Goal: Task Accomplishment & Management: Manage account settings

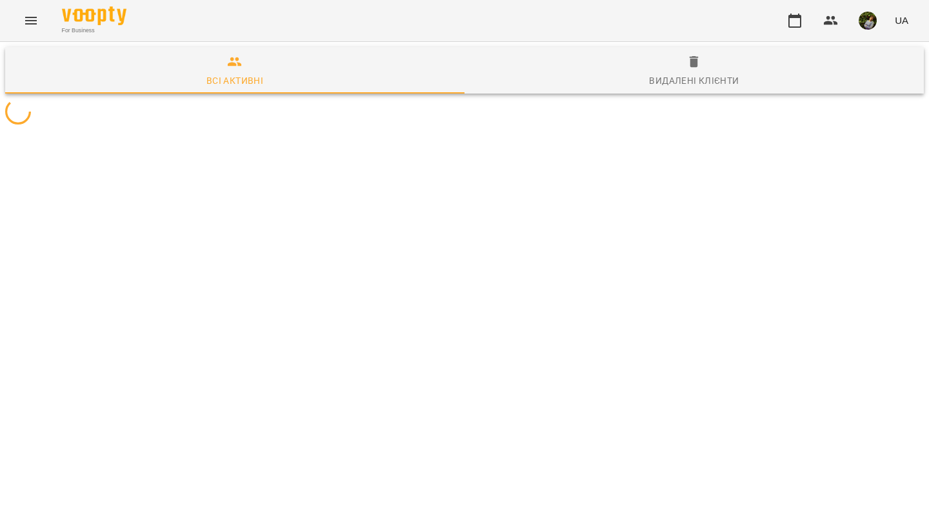
click at [28, 23] on icon "Menu" at bounding box center [31, 21] width 12 height 8
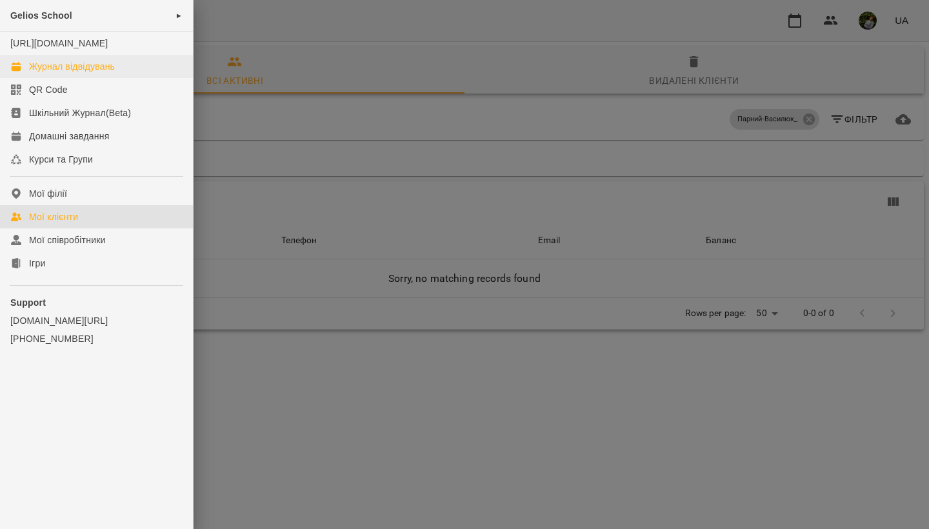
click at [61, 73] on div "Журнал відвідувань" at bounding box center [72, 66] width 86 height 13
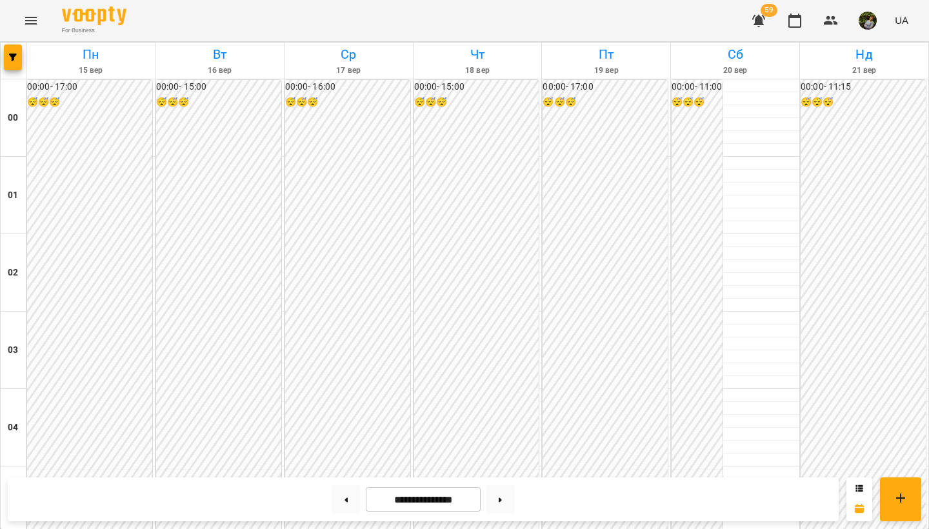
scroll to position [795, 0]
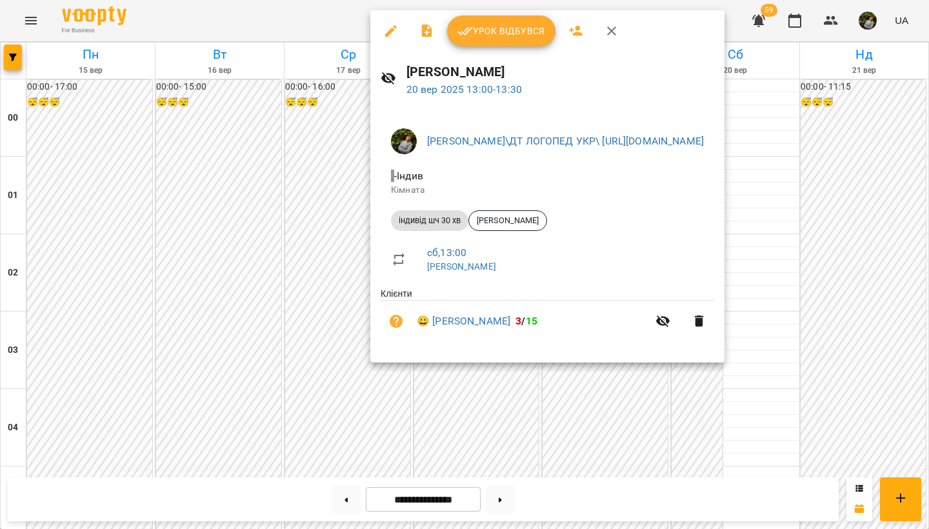
click at [521, 24] on span "Урок відбувся" at bounding box center [501, 30] width 88 height 15
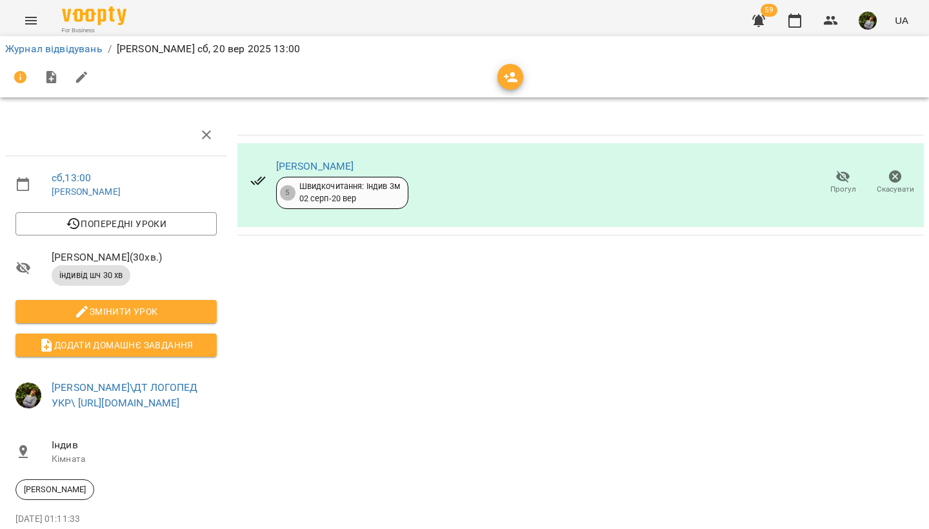
click at [30, 15] on icon "Menu" at bounding box center [30, 20] width 15 height 15
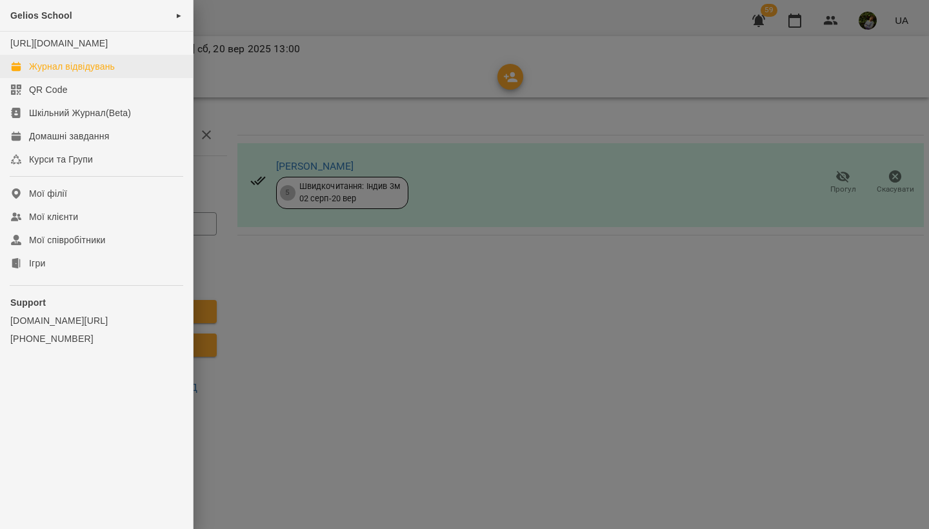
click at [48, 73] on div "Журнал відвідувань" at bounding box center [72, 66] width 86 height 13
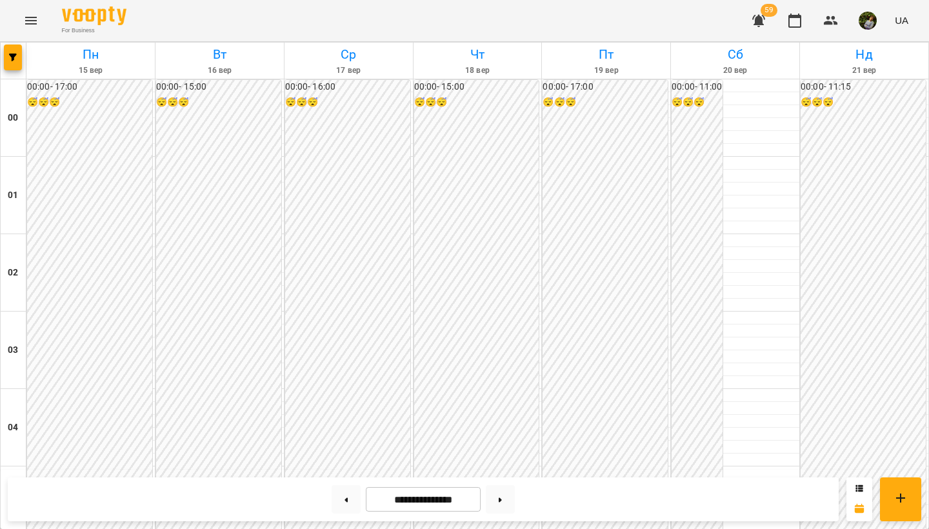
scroll to position [821, 0]
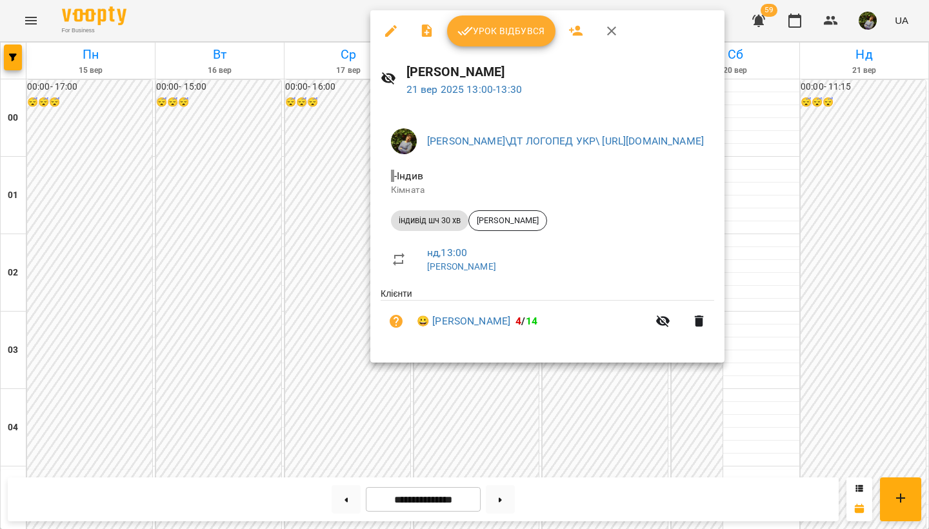
click at [886, 426] on div at bounding box center [464, 264] width 929 height 529
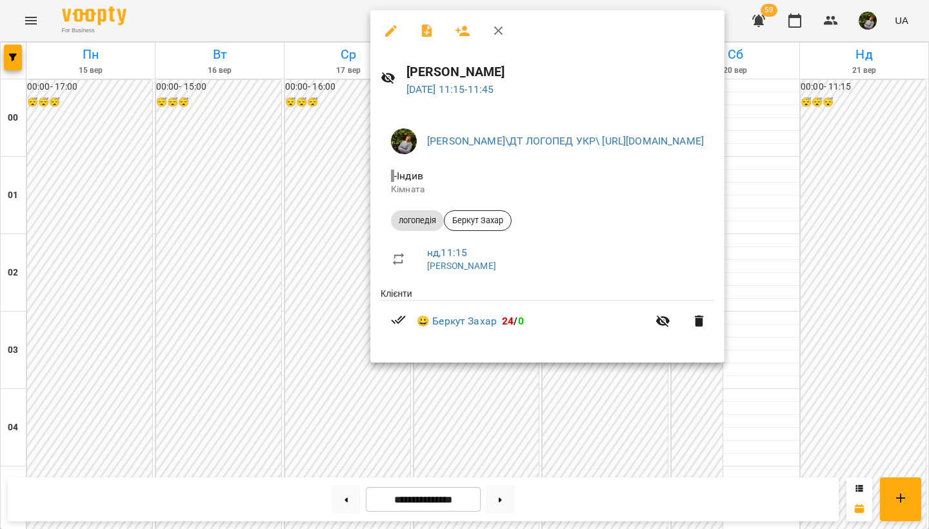
click at [876, 435] on div at bounding box center [464, 264] width 929 height 529
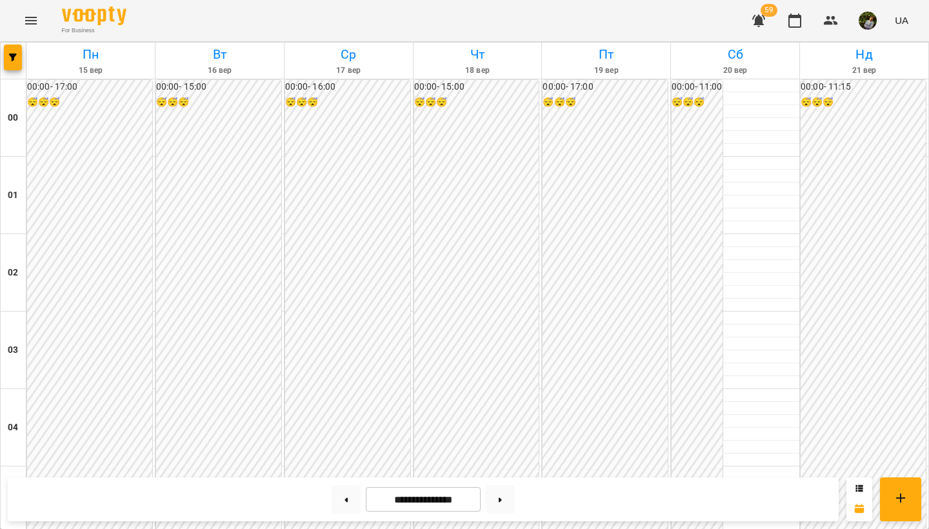
scroll to position [1150, 0]
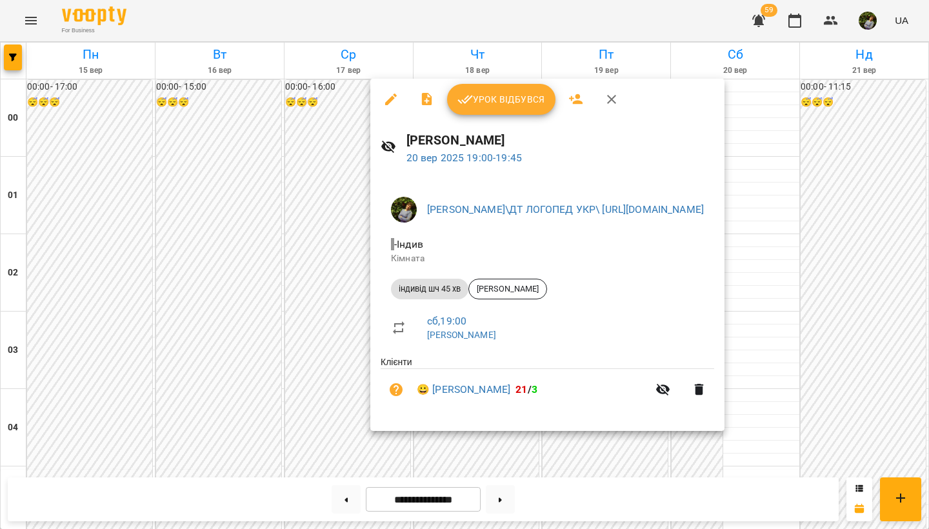
click at [617, 454] on div at bounding box center [464, 264] width 929 height 529
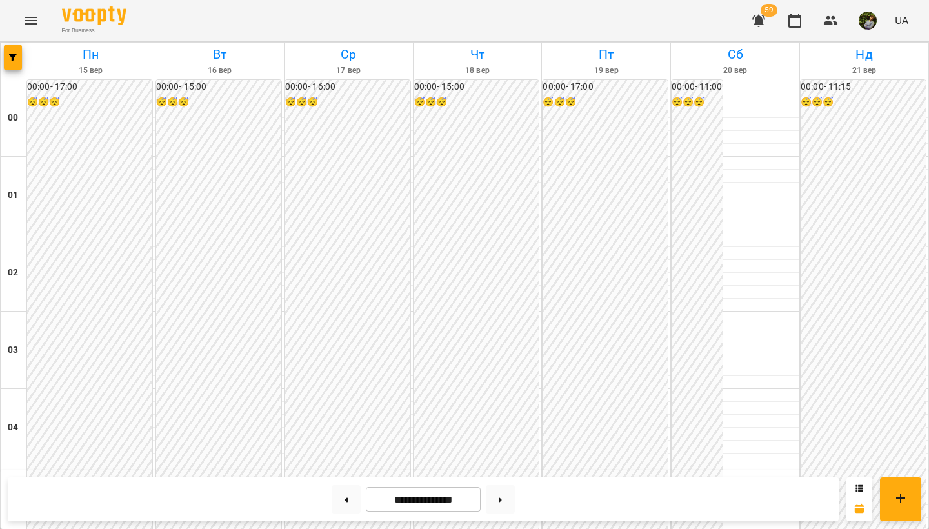
scroll to position [1203, 0]
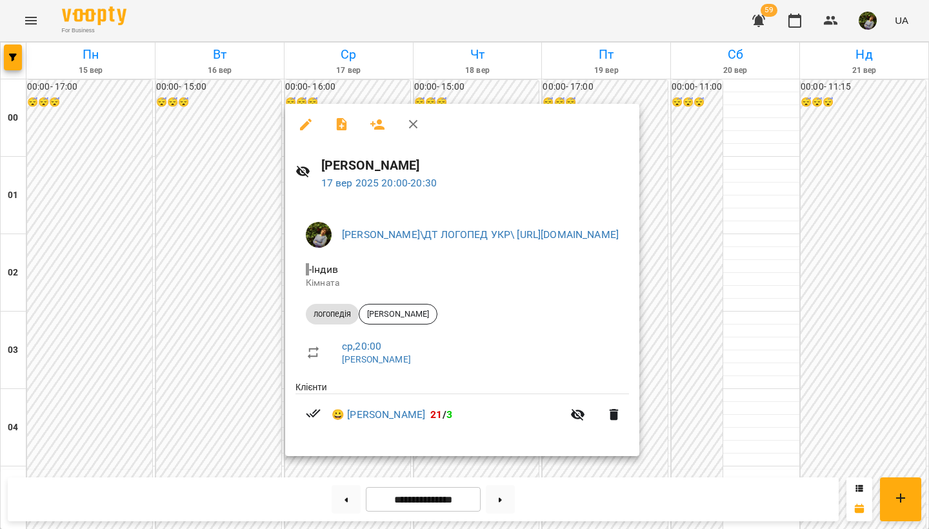
click at [637, 470] on div at bounding box center [464, 264] width 929 height 529
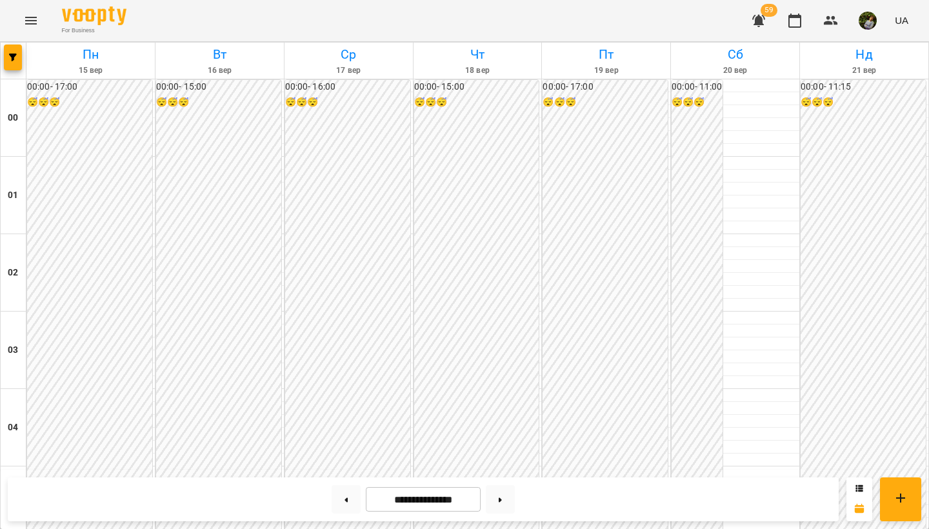
scroll to position [1123, 0]
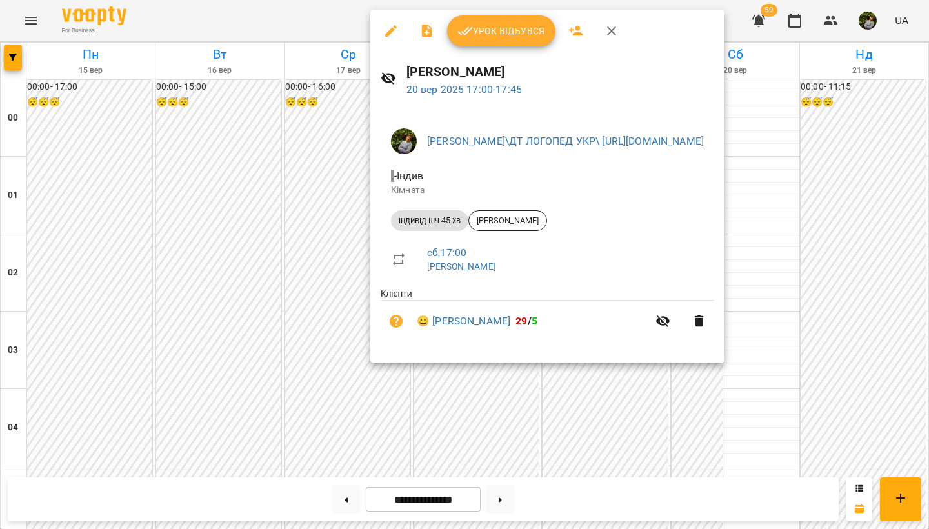
click at [368, 413] on div at bounding box center [464, 264] width 929 height 529
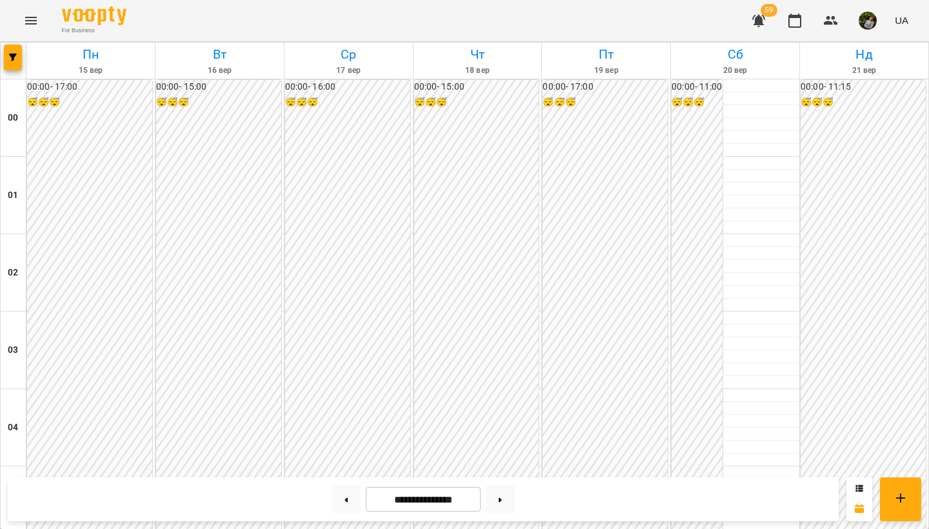
scroll to position [1289, 0]
click at [503, 499] on button at bounding box center [500, 499] width 29 height 28
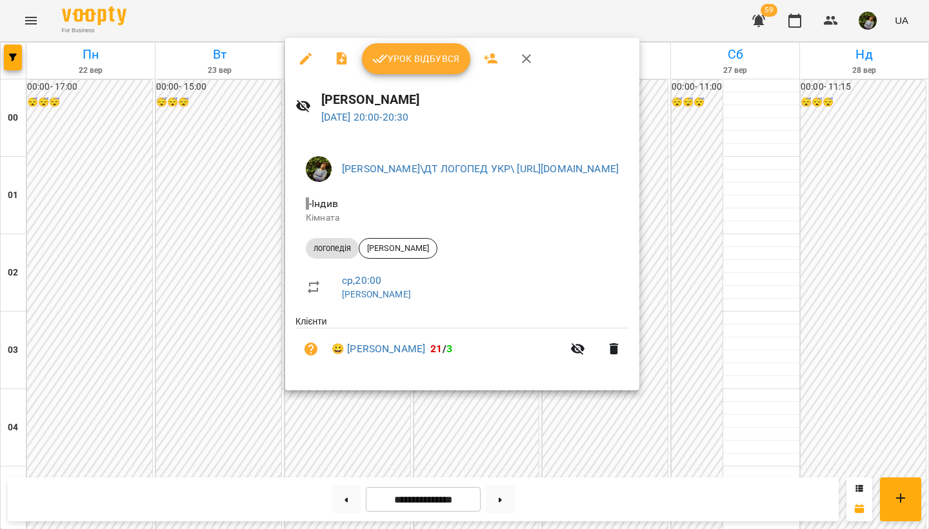
click at [216, 345] on div at bounding box center [464, 264] width 929 height 529
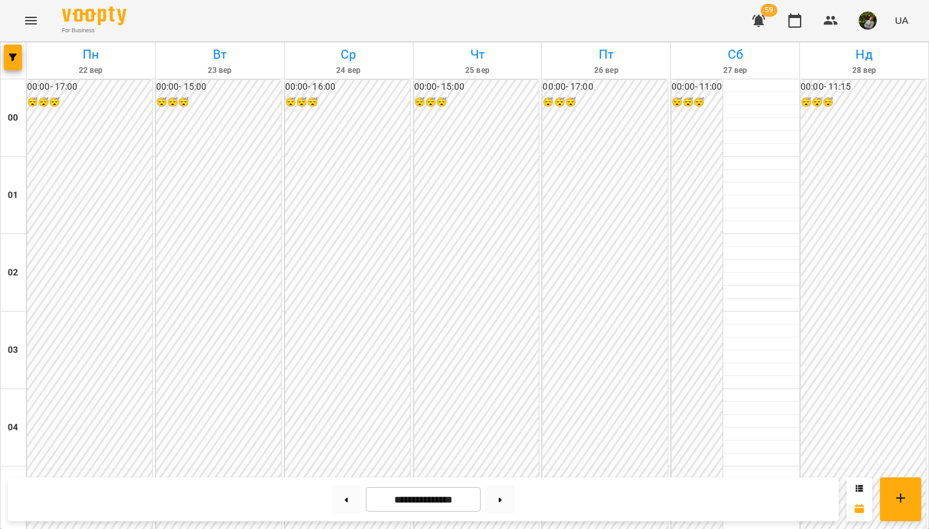
scroll to position [1202, 0]
click at [343, 503] on button at bounding box center [346, 499] width 29 height 28
type input "**********"
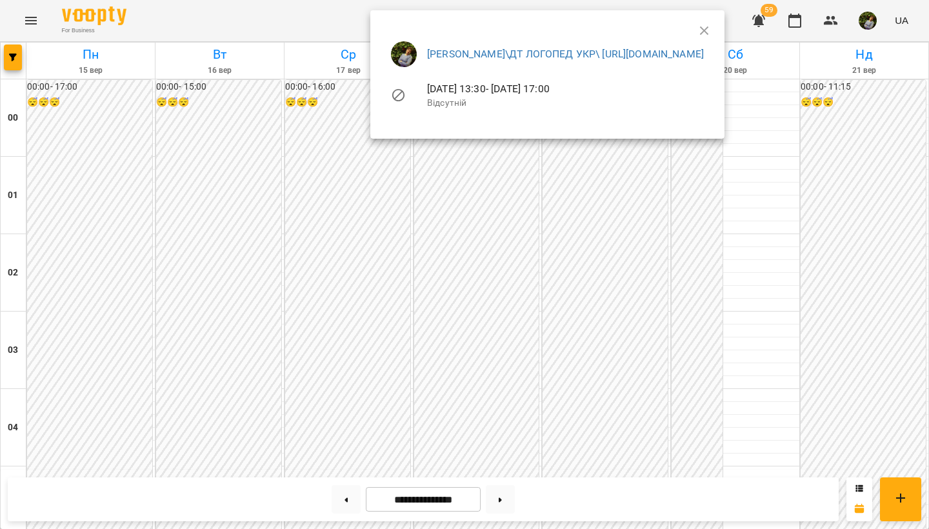
click at [741, 264] on div at bounding box center [464, 264] width 929 height 529
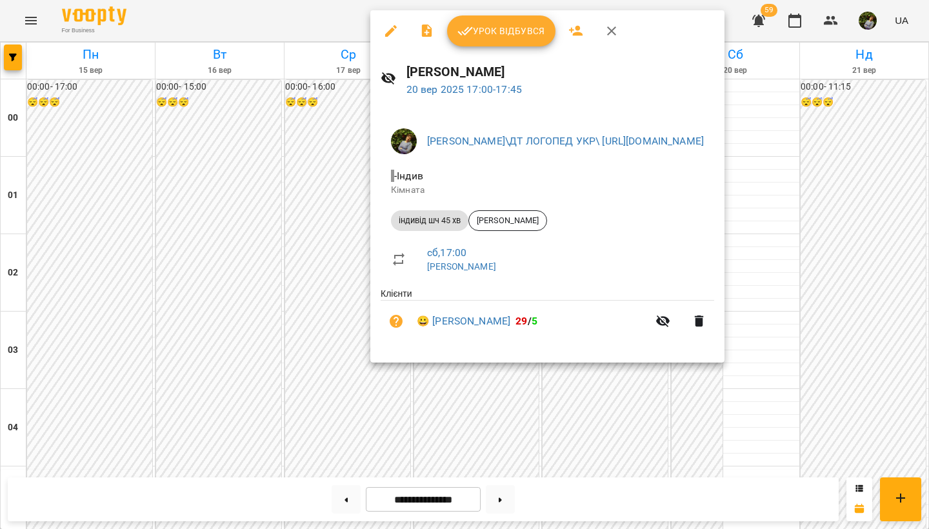
click at [647, 448] on div at bounding box center [464, 264] width 929 height 529
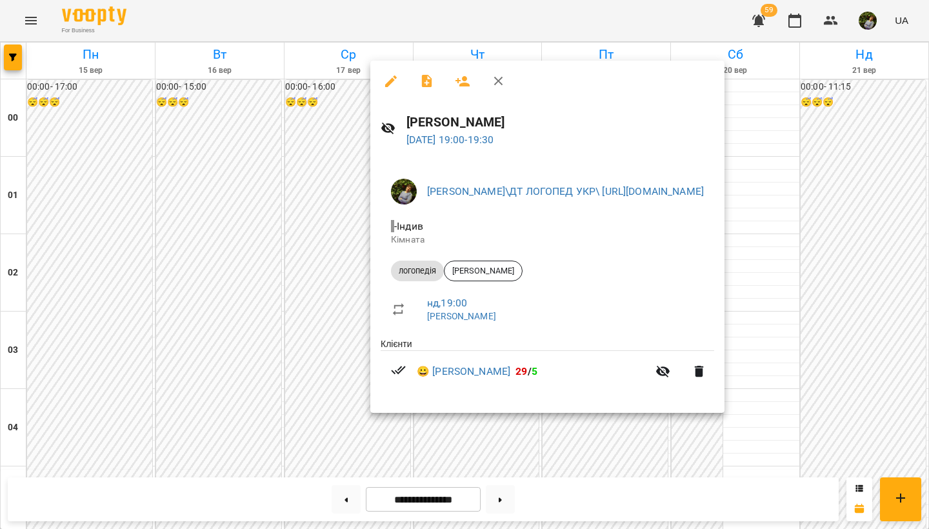
click at [646, 455] on div at bounding box center [464, 264] width 929 height 529
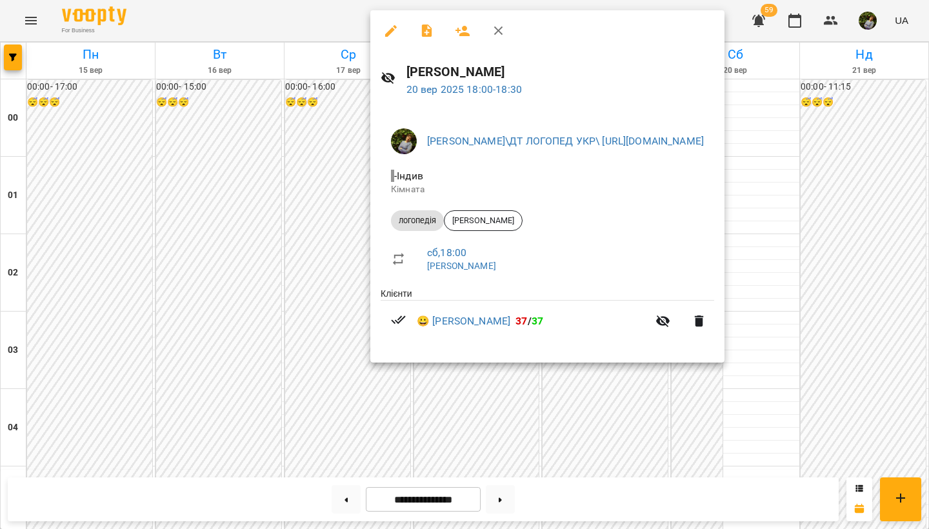
click at [632, 447] on div at bounding box center [464, 264] width 929 height 529
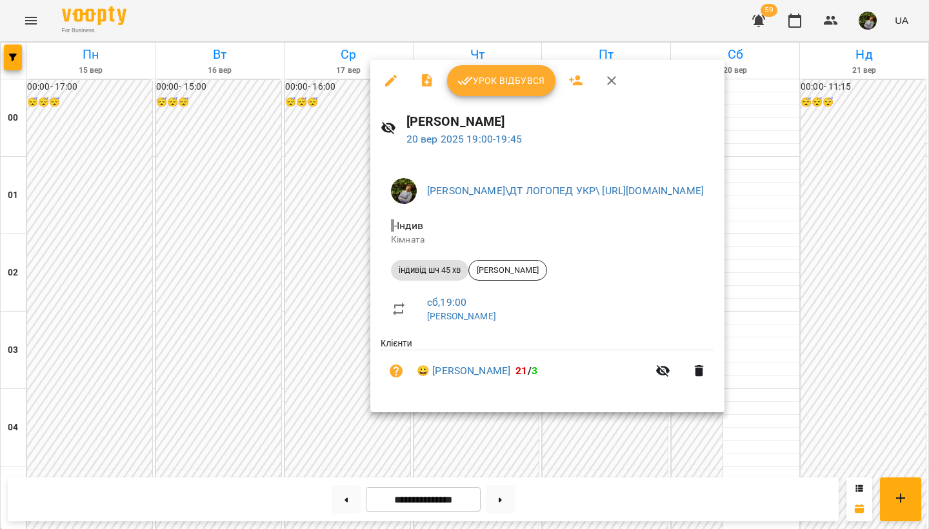
click at [619, 451] on div at bounding box center [464, 264] width 929 height 529
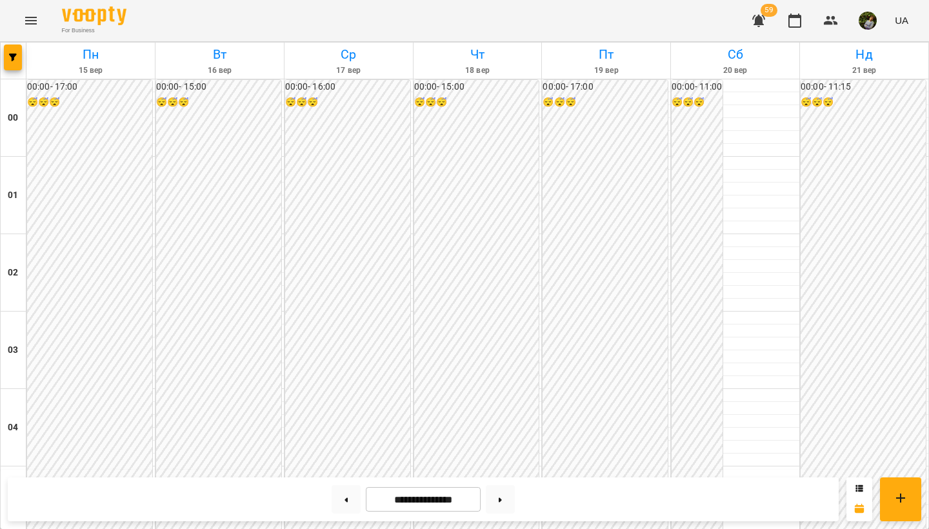
scroll to position [768, 0]
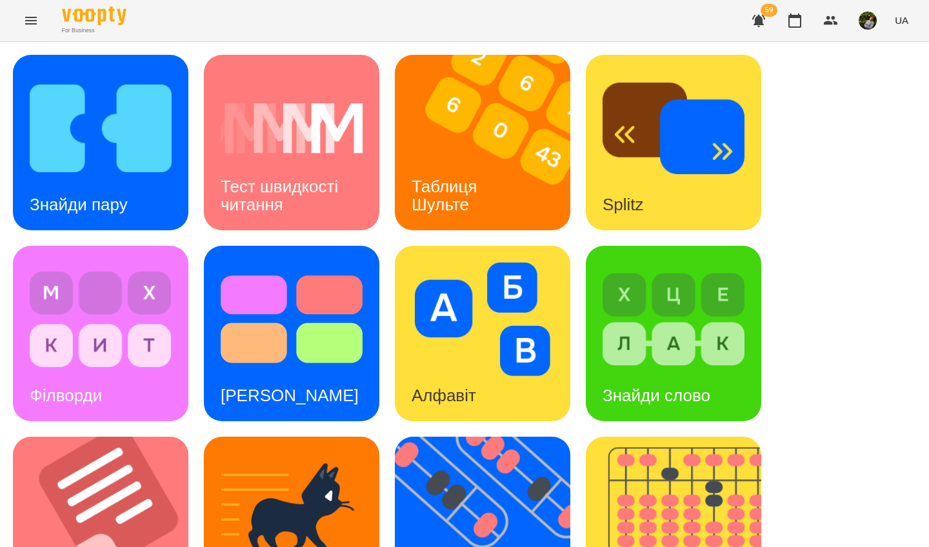
drag, startPoint x: 146, startPoint y: 92, endPoint x: 535, endPoint y: 183, distance: 400.3
click at [535, 183] on img at bounding box center [491, 142] width 192 height 175
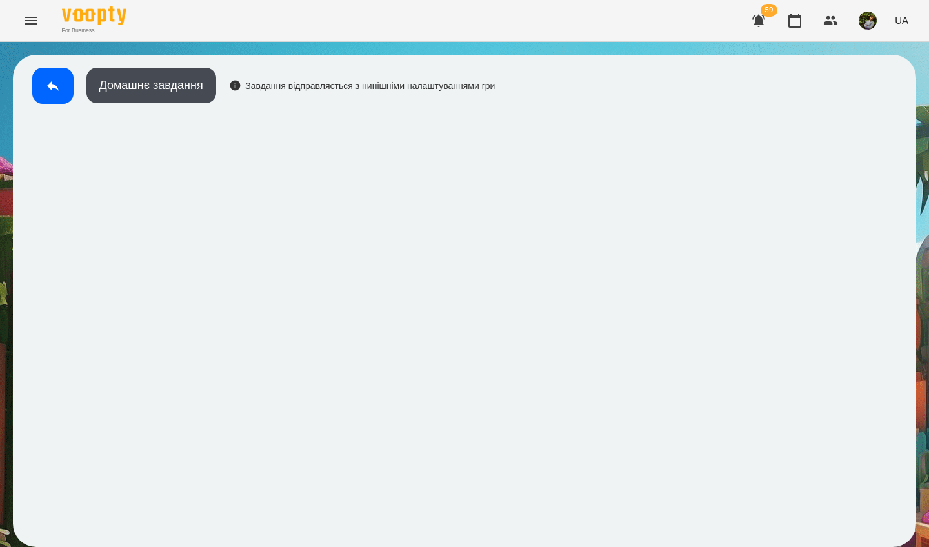
click at [55, 93] on icon at bounding box center [52, 85] width 15 height 15
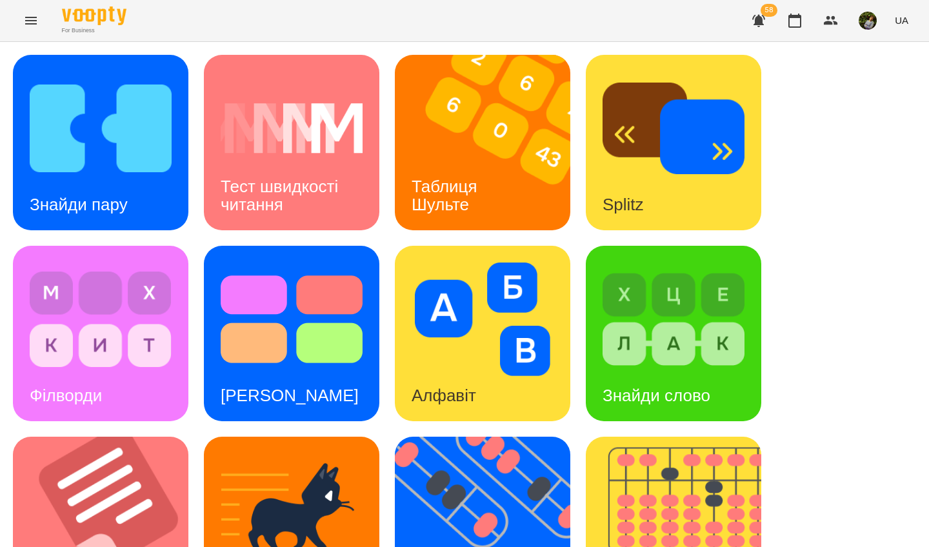
drag, startPoint x: 435, startPoint y: 7, endPoint x: 315, endPoint y: 193, distance: 221.2
click at [315, 193] on h3 "Тест швидкості читання" at bounding box center [282, 195] width 122 height 37
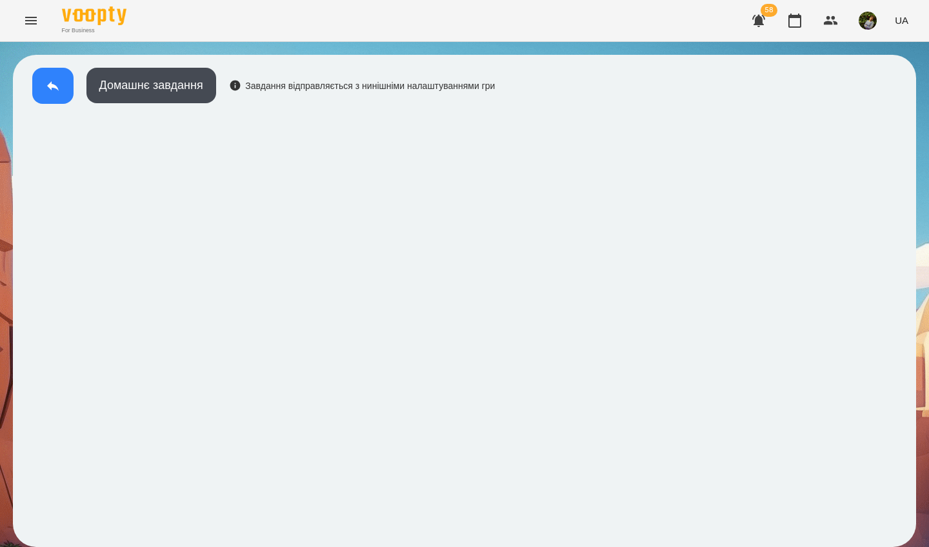
click at [54, 84] on icon at bounding box center [52, 85] width 15 height 15
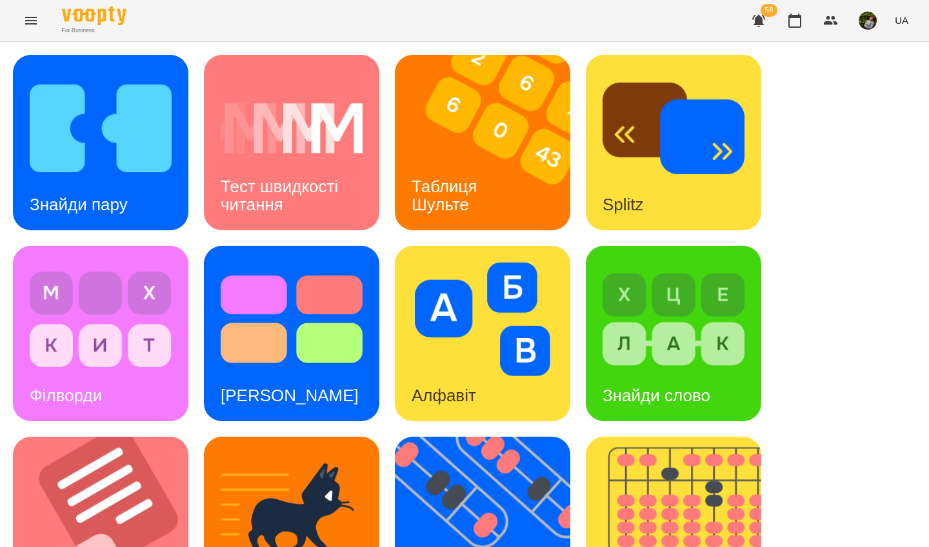
click at [336, 203] on div "Тест швидкості читання" at bounding box center [291, 195] width 175 height 69
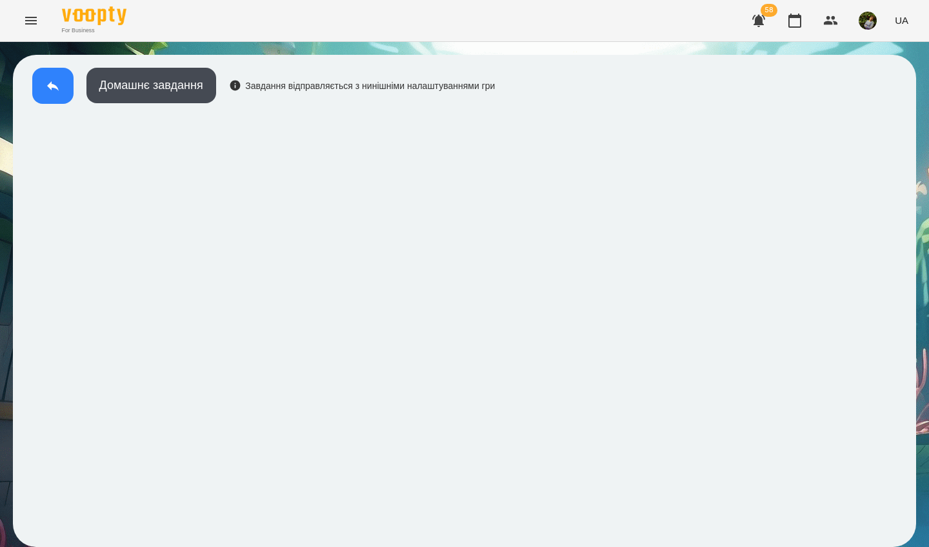
click at [57, 87] on icon at bounding box center [52, 85] width 15 height 15
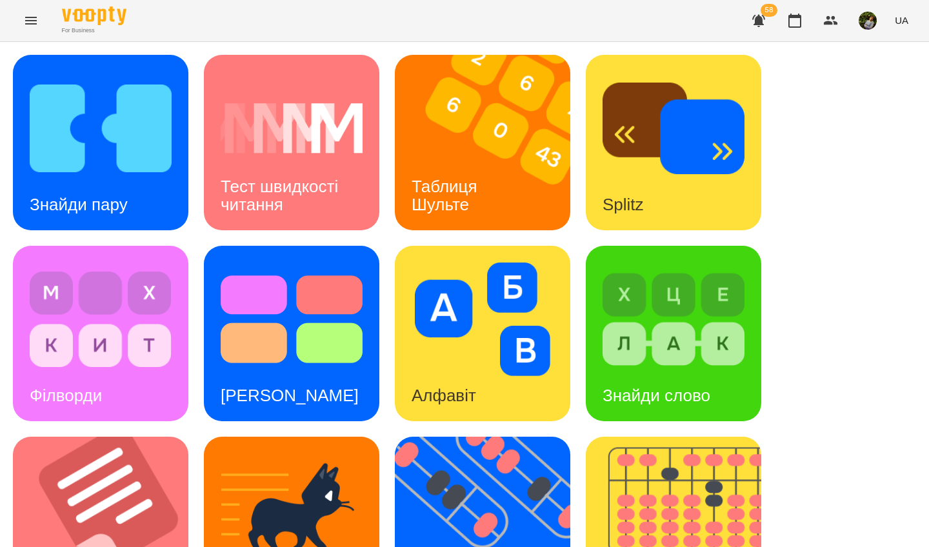
click at [305, 182] on h3 "Тест швидкості читання" at bounding box center [282, 195] width 122 height 37
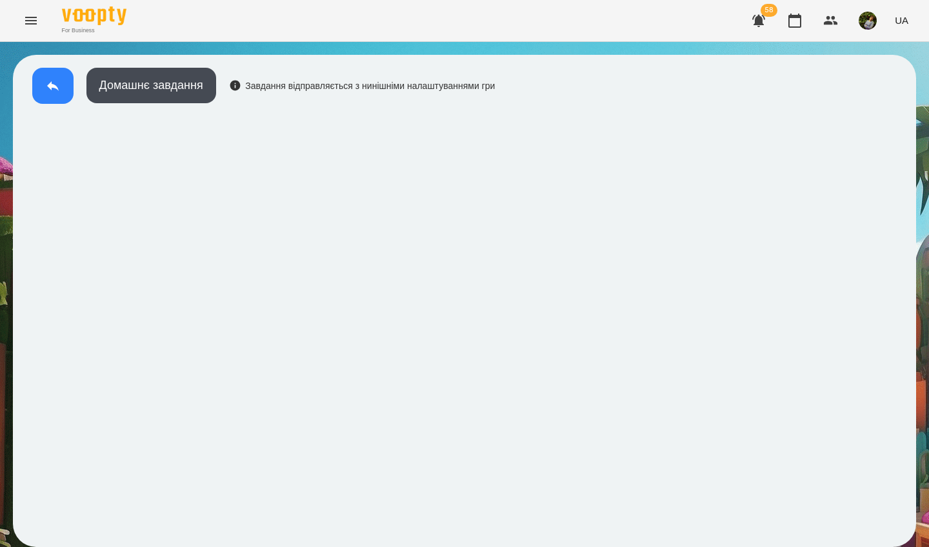
click at [50, 81] on icon at bounding box center [52, 85] width 15 height 15
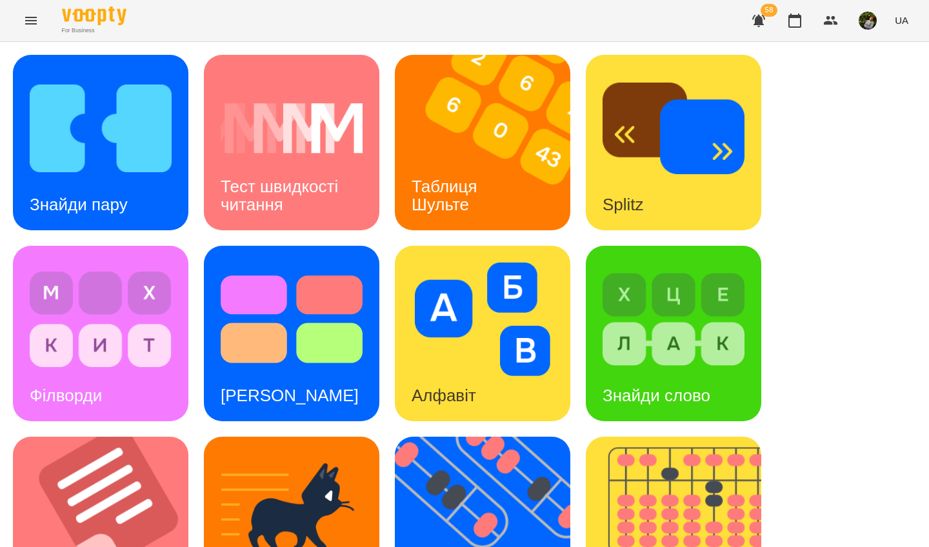
scroll to position [460, 0]
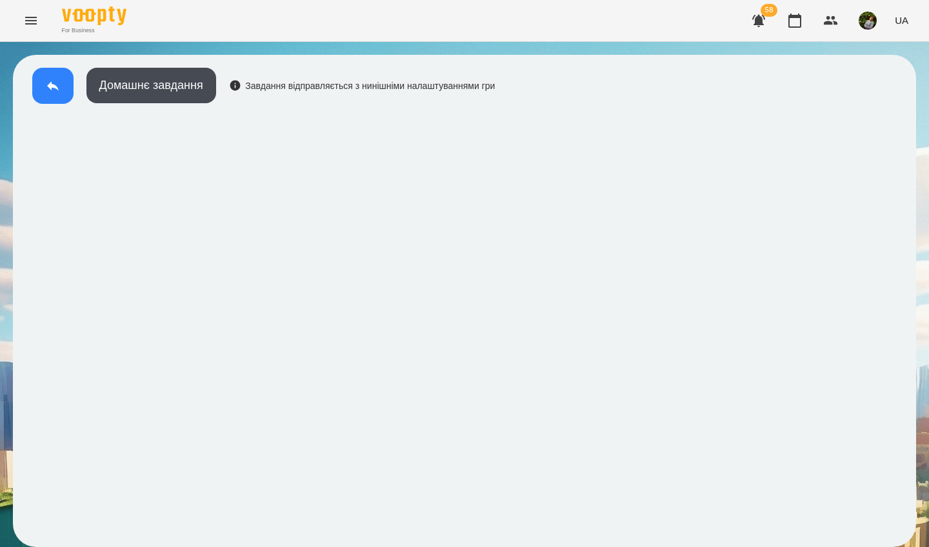
click at [48, 77] on button at bounding box center [52, 86] width 41 height 36
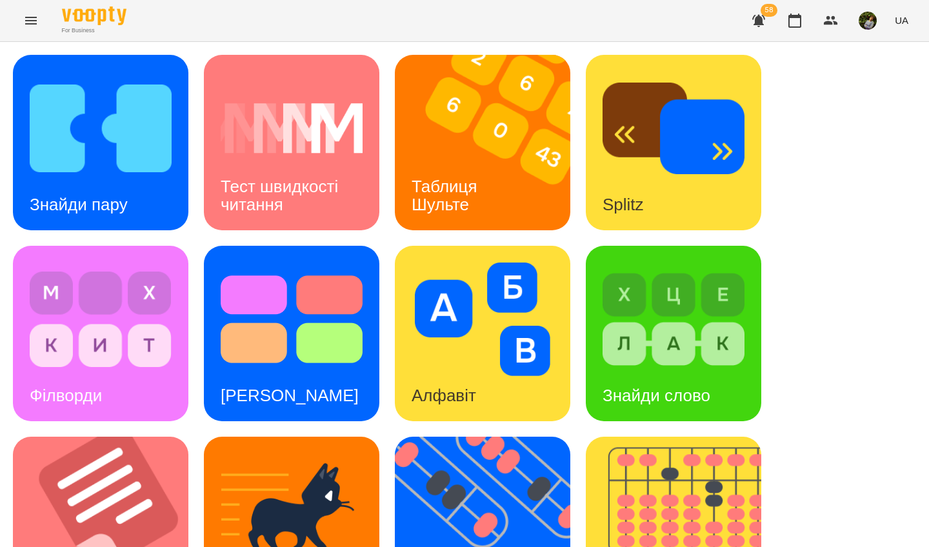
click at [82, 150] on img at bounding box center [101, 129] width 142 height 114
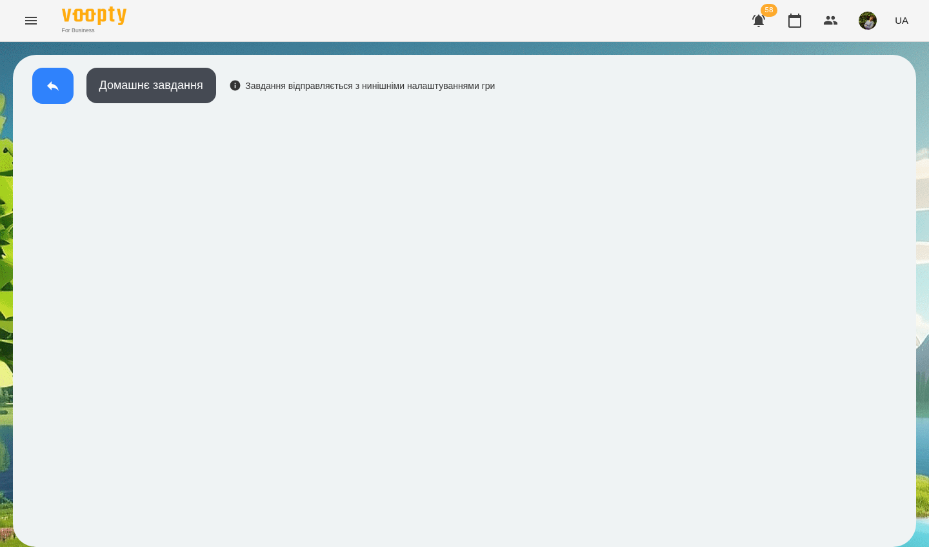
click at [54, 85] on icon at bounding box center [53, 86] width 12 height 10
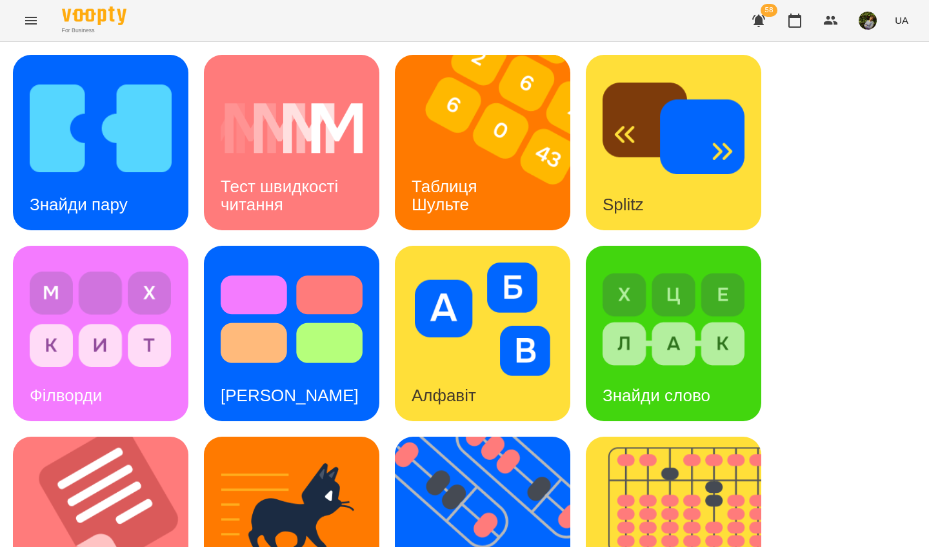
click at [285, 341] on img at bounding box center [292, 320] width 142 height 114
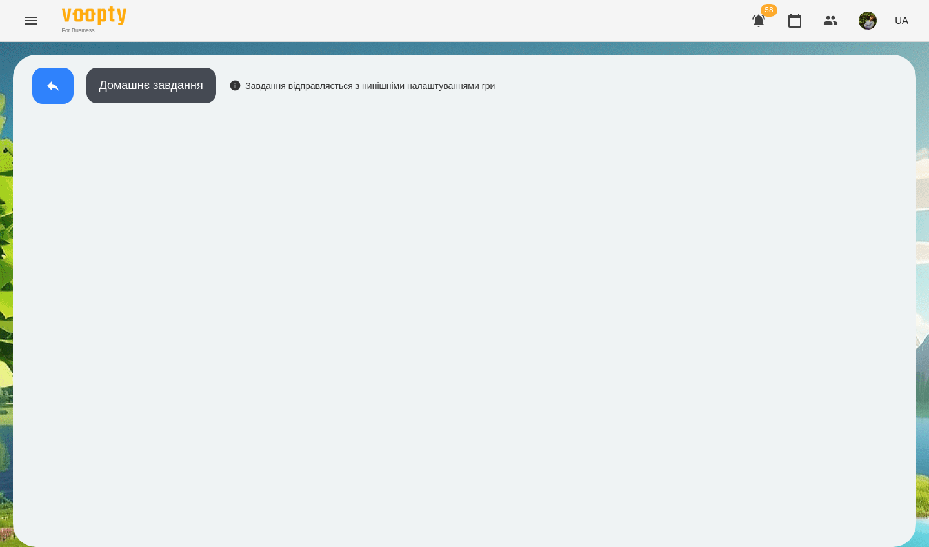
click at [48, 88] on icon at bounding box center [52, 85] width 15 height 15
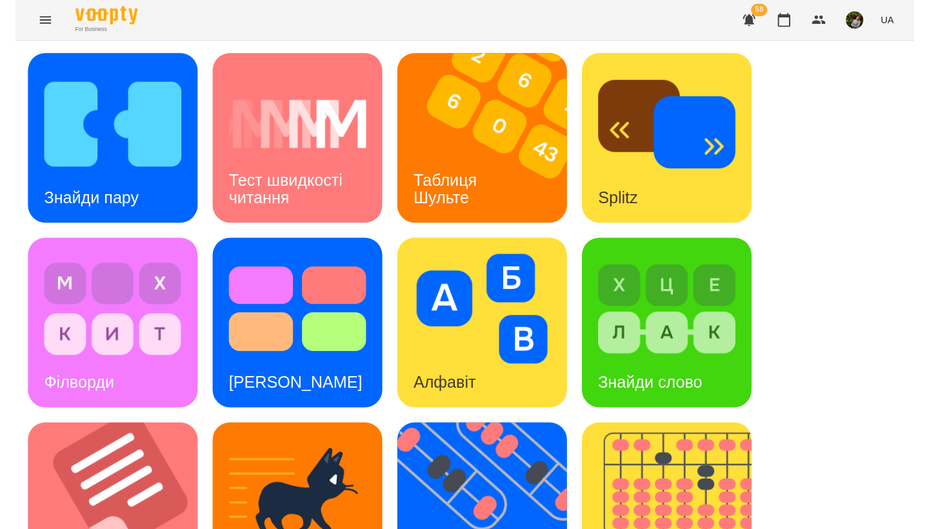
scroll to position [460, 0]
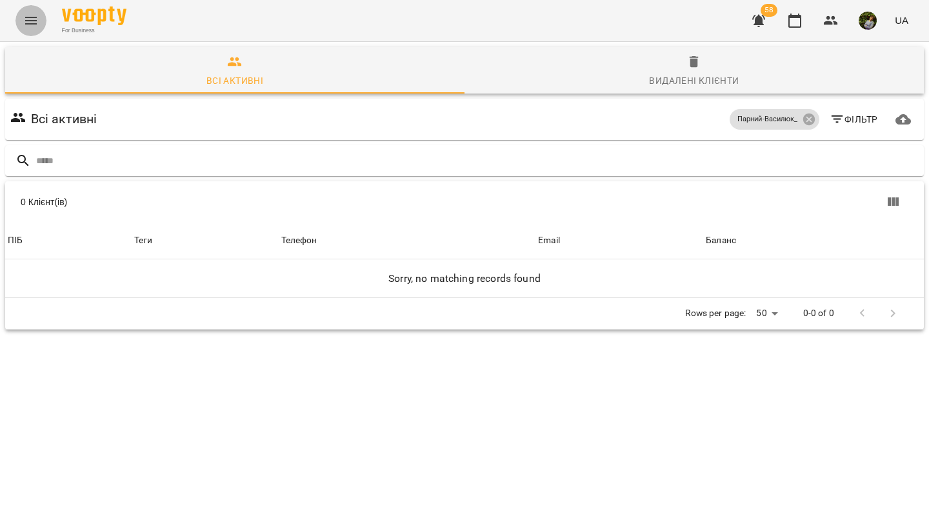
click at [28, 17] on icon "Menu" at bounding box center [30, 20] width 15 height 15
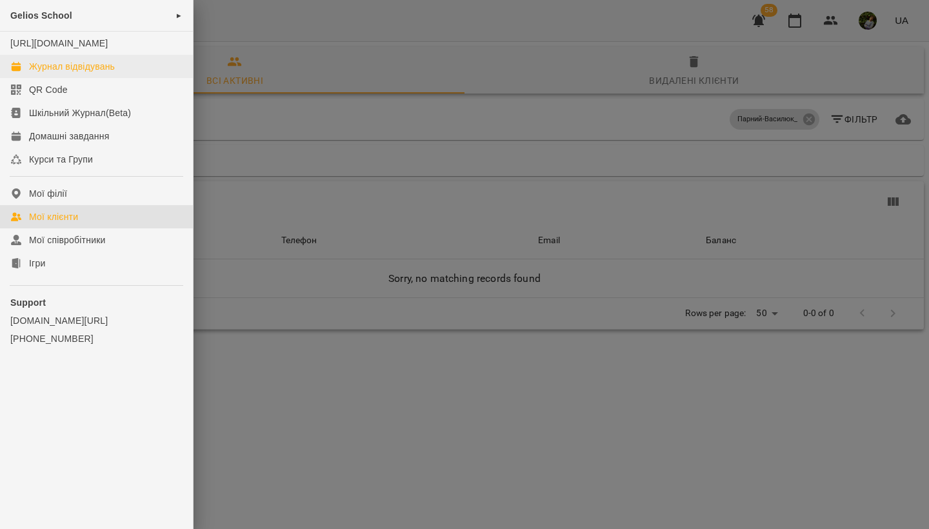
click at [59, 73] on div "Журнал відвідувань" at bounding box center [72, 66] width 86 height 13
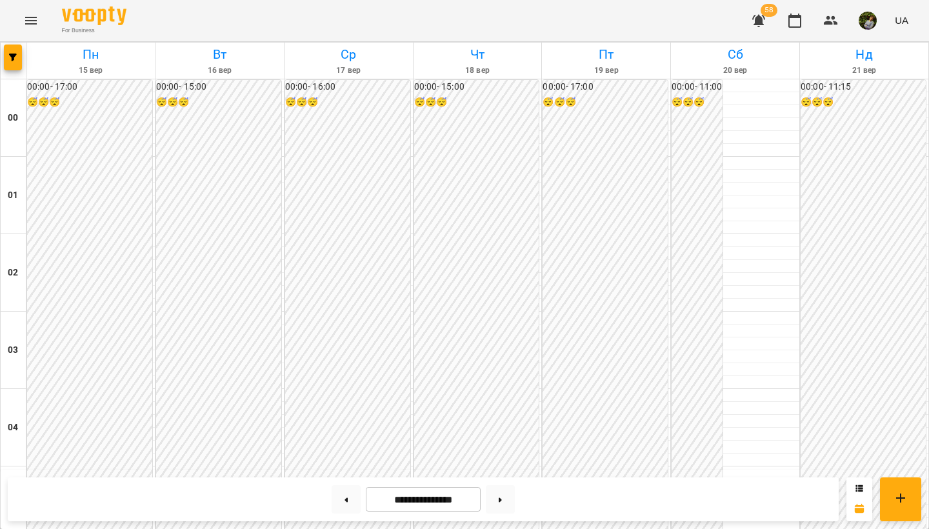
scroll to position [1269, 0]
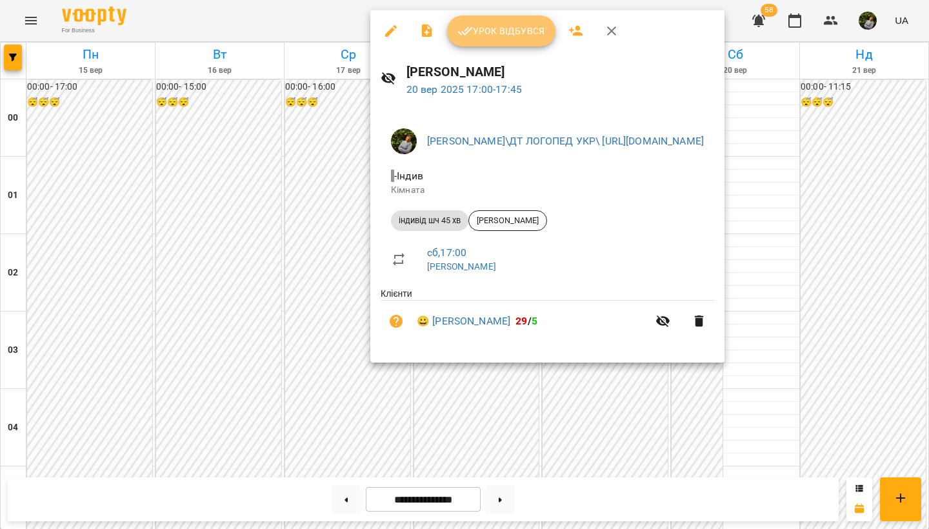
click at [516, 31] on span "Урок відбувся" at bounding box center [501, 30] width 88 height 15
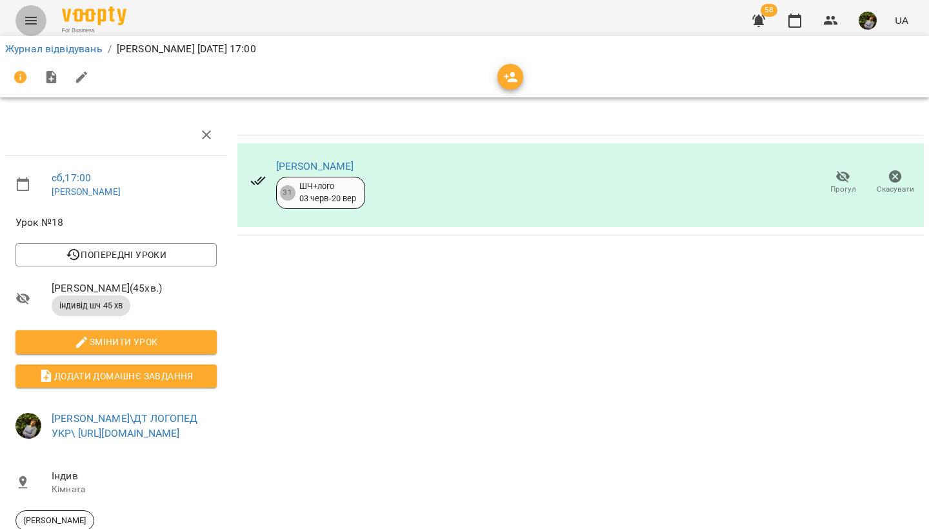
click at [29, 21] on icon "Menu" at bounding box center [31, 21] width 12 height 8
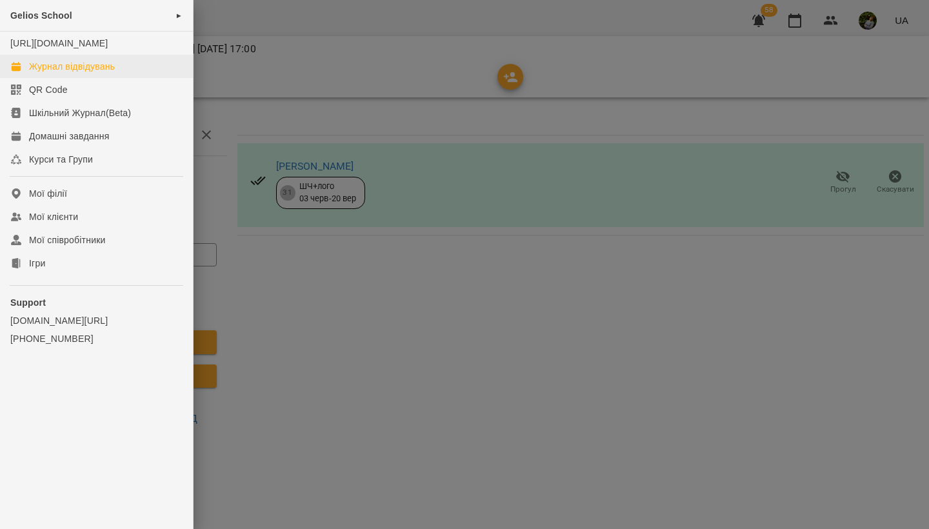
click at [46, 73] on div "Журнал відвідувань" at bounding box center [72, 66] width 86 height 13
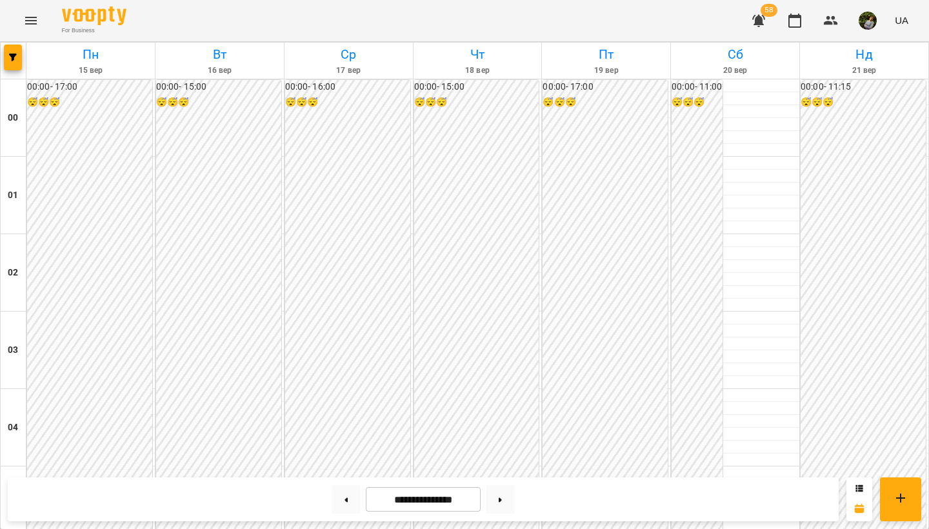
scroll to position [1225, 0]
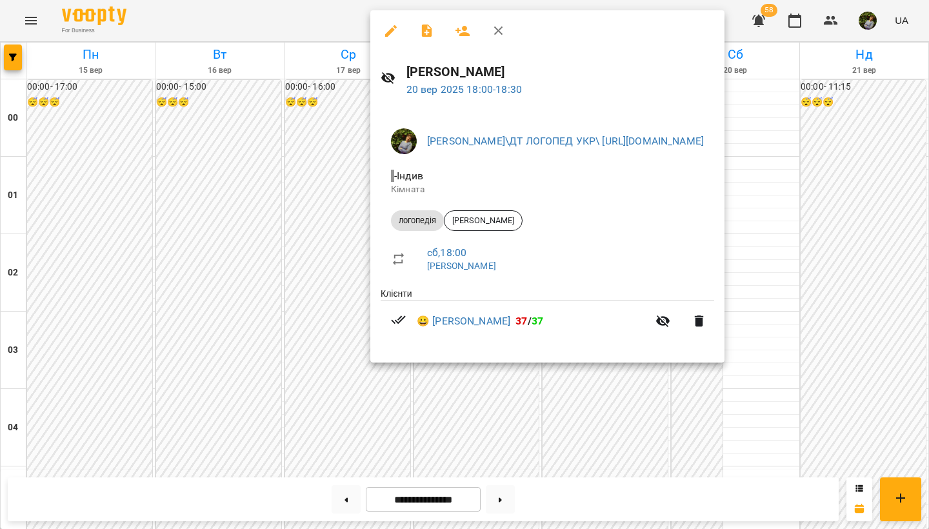
click at [648, 408] on div at bounding box center [464, 264] width 929 height 529
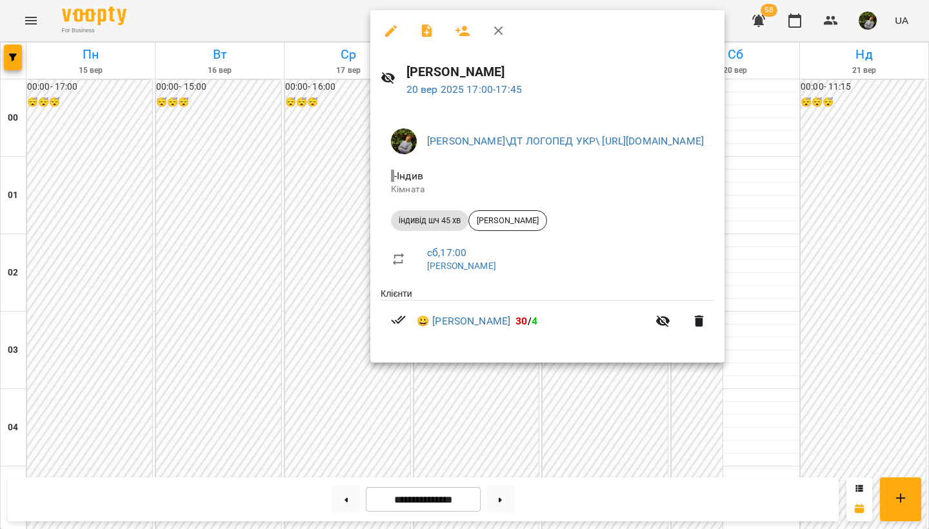
click at [637, 424] on div at bounding box center [464, 264] width 929 height 529
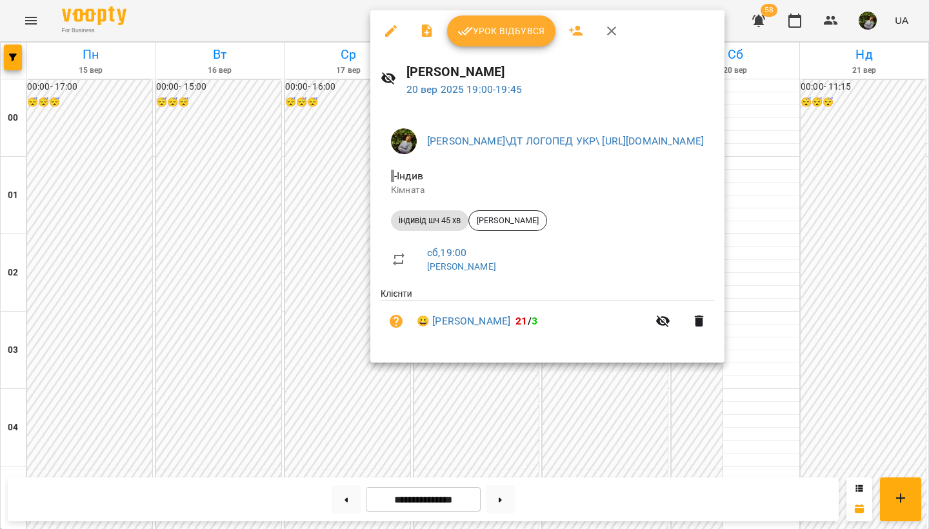
click at [635, 450] on div at bounding box center [464, 264] width 929 height 529
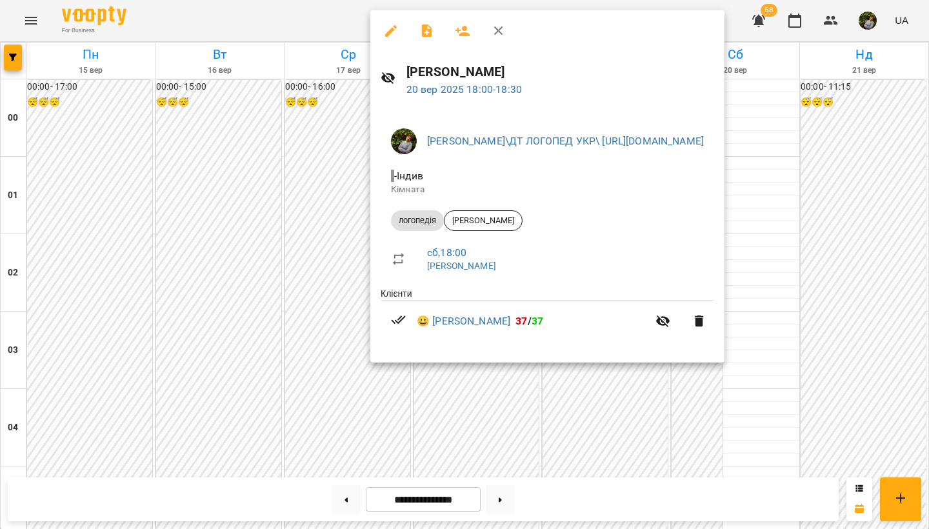
click at [635, 437] on div at bounding box center [464, 264] width 929 height 529
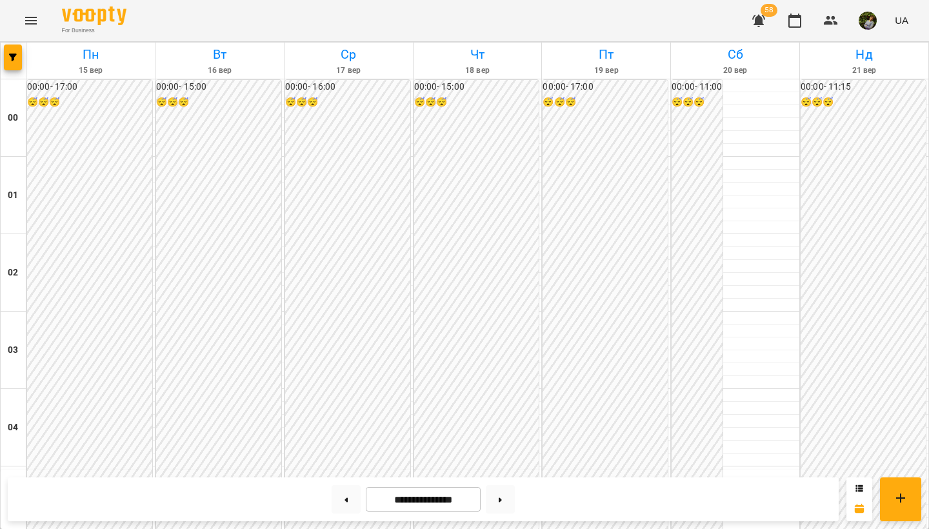
scroll to position [1466, 0]
